Goal: Information Seeking & Learning: Learn about a topic

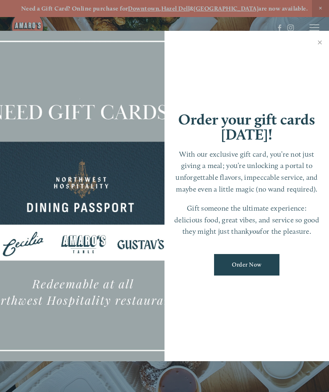
click at [318, 45] on link "Close" at bounding box center [320, 43] width 16 height 23
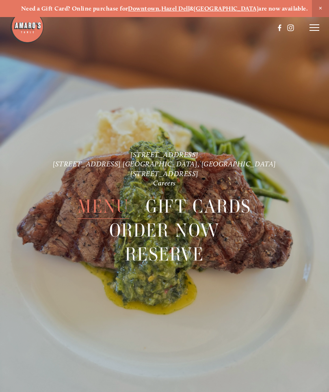
click at [111, 209] on span "Menu" at bounding box center [104, 207] width 52 height 24
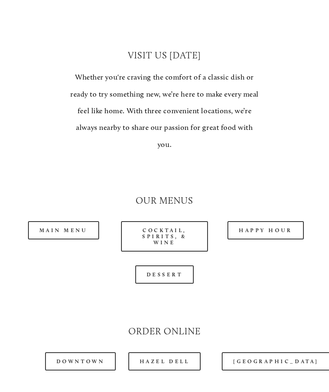
scroll to position [587, 0]
click at [63, 223] on link "Main Menu" at bounding box center [63, 230] width 71 height 18
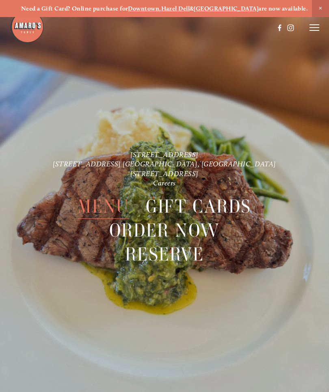
click at [110, 210] on span "Menu" at bounding box center [104, 207] width 52 height 24
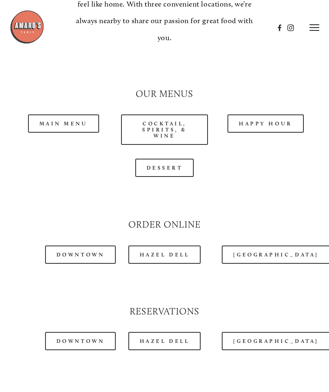
scroll to position [693, 0]
click at [173, 118] on link "Cocktail, Spirits, & Wine" at bounding box center [164, 130] width 87 height 30
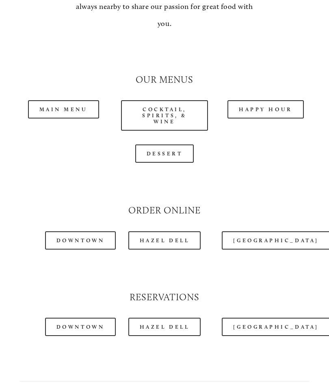
click at [173, 149] on link "Dessert" at bounding box center [164, 154] width 59 height 18
